Goal: Find contact information: Find contact information

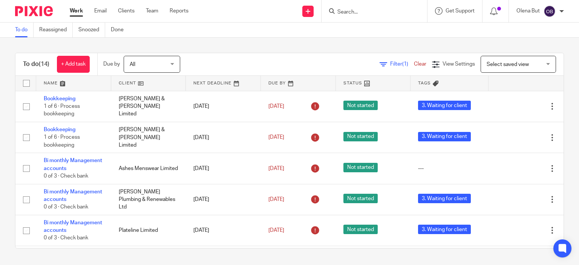
click at [354, 9] on input "Search" at bounding box center [371, 12] width 68 height 7
type input "з"
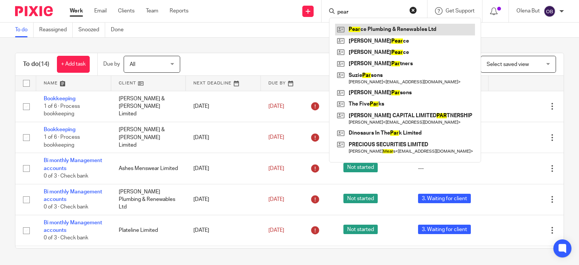
type input "pear"
click at [363, 30] on link at bounding box center [405, 29] width 140 height 11
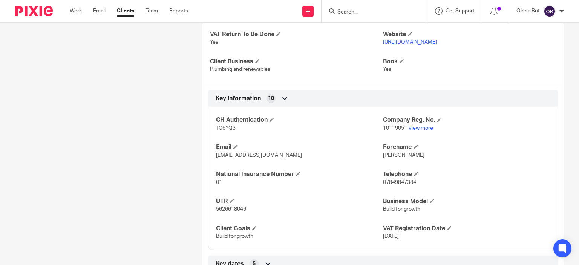
scroll to position [302, 0]
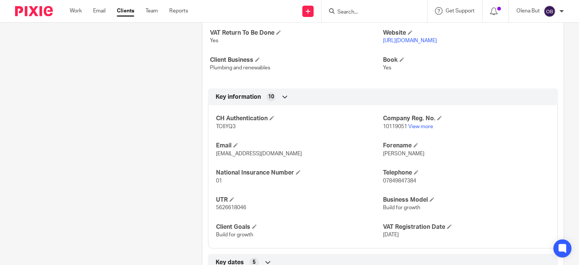
drag, startPoint x: 213, startPoint y: 161, endPoint x: 326, endPoint y: 163, distance: 113.2
click at [326, 163] on div "CH Authentication TC6YQ3 Company Reg. No. 10119051 View more Email [EMAIL_ADDRE…" at bounding box center [383, 174] width 350 height 149
copy span "[EMAIL_ADDRESS][DOMAIN_NAME]"
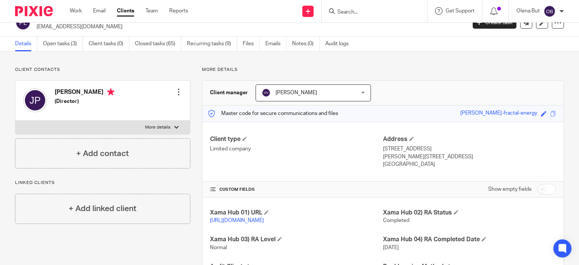
scroll to position [0, 0]
